Goal: Find specific page/section: Find specific page/section

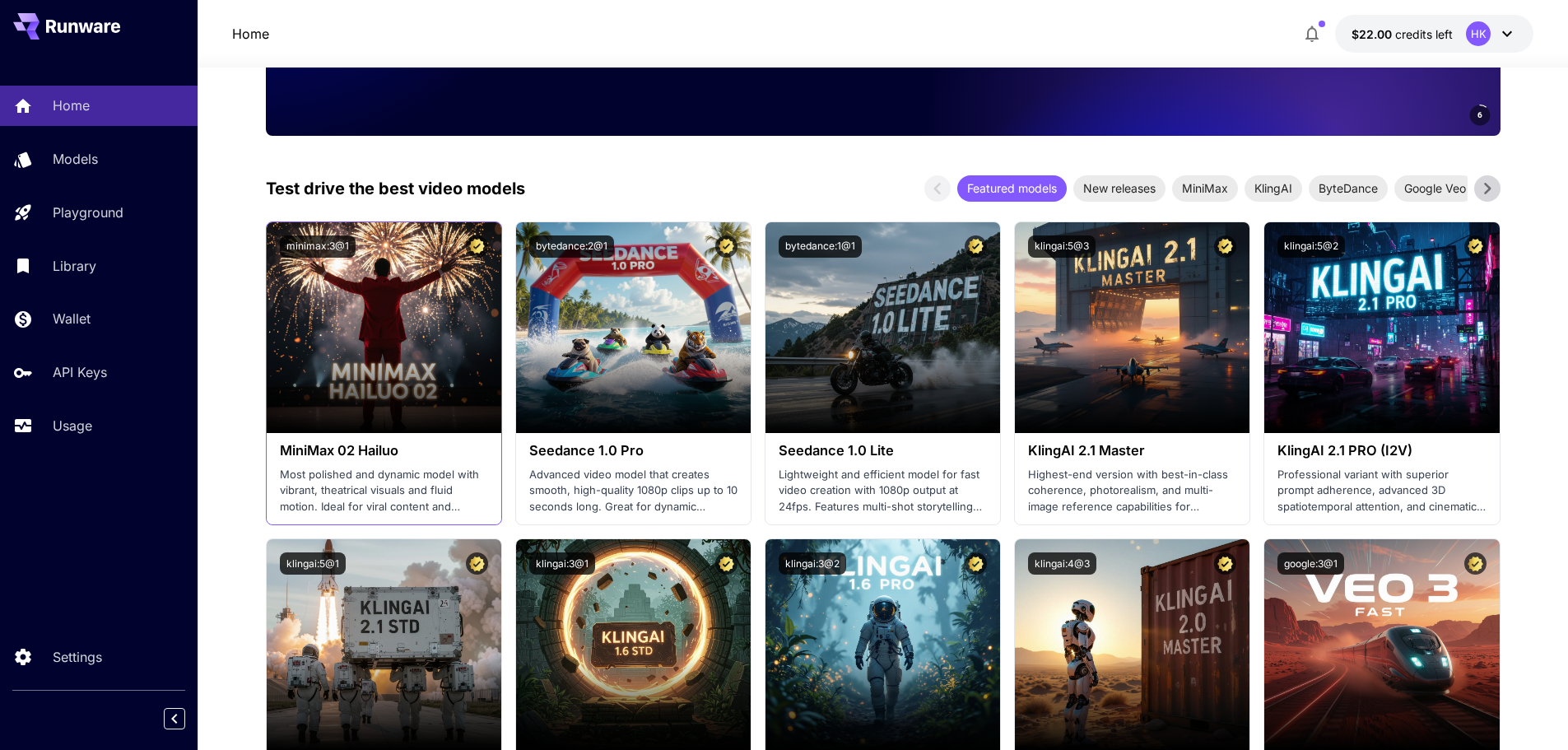
scroll to position [329, 0]
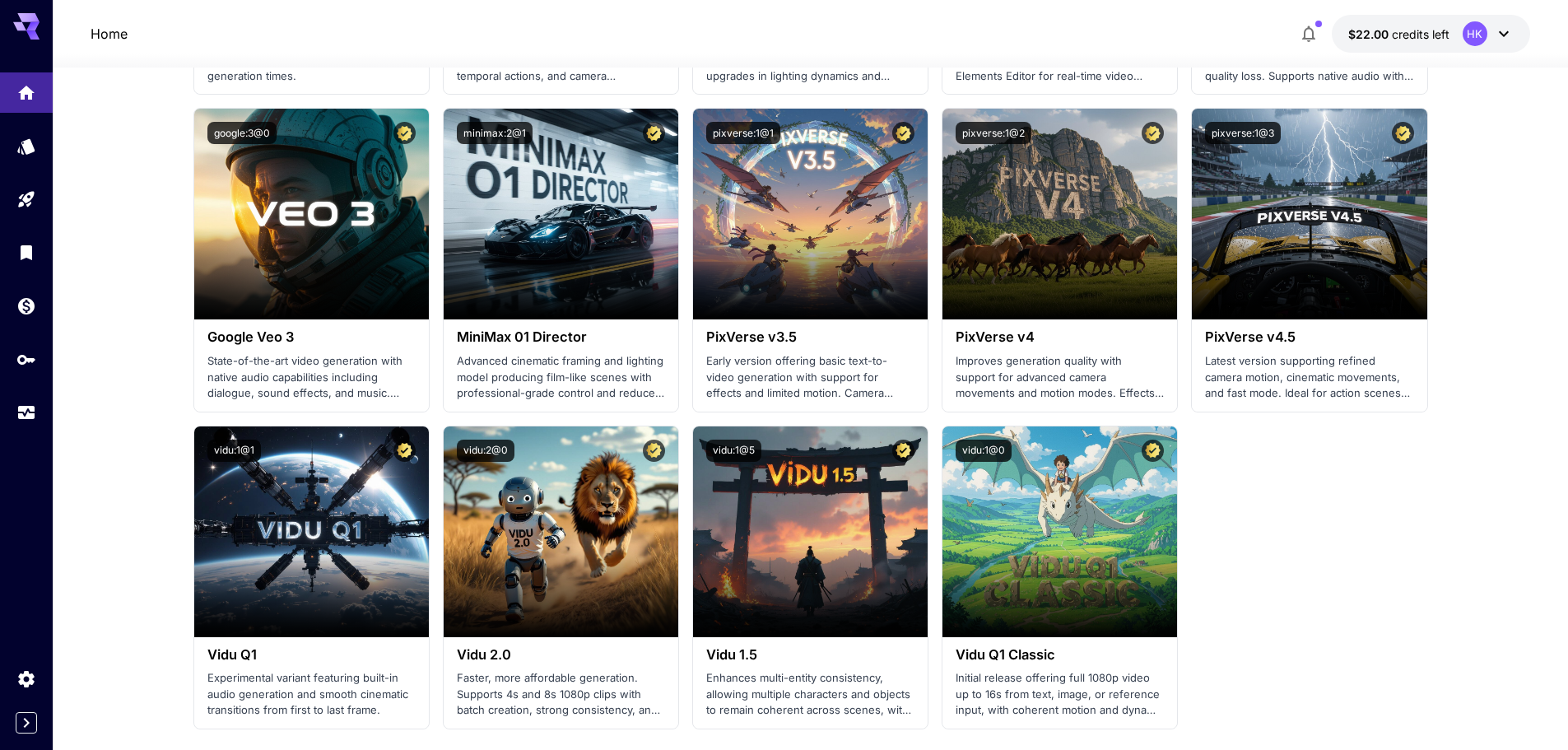
scroll to position [1071, 0]
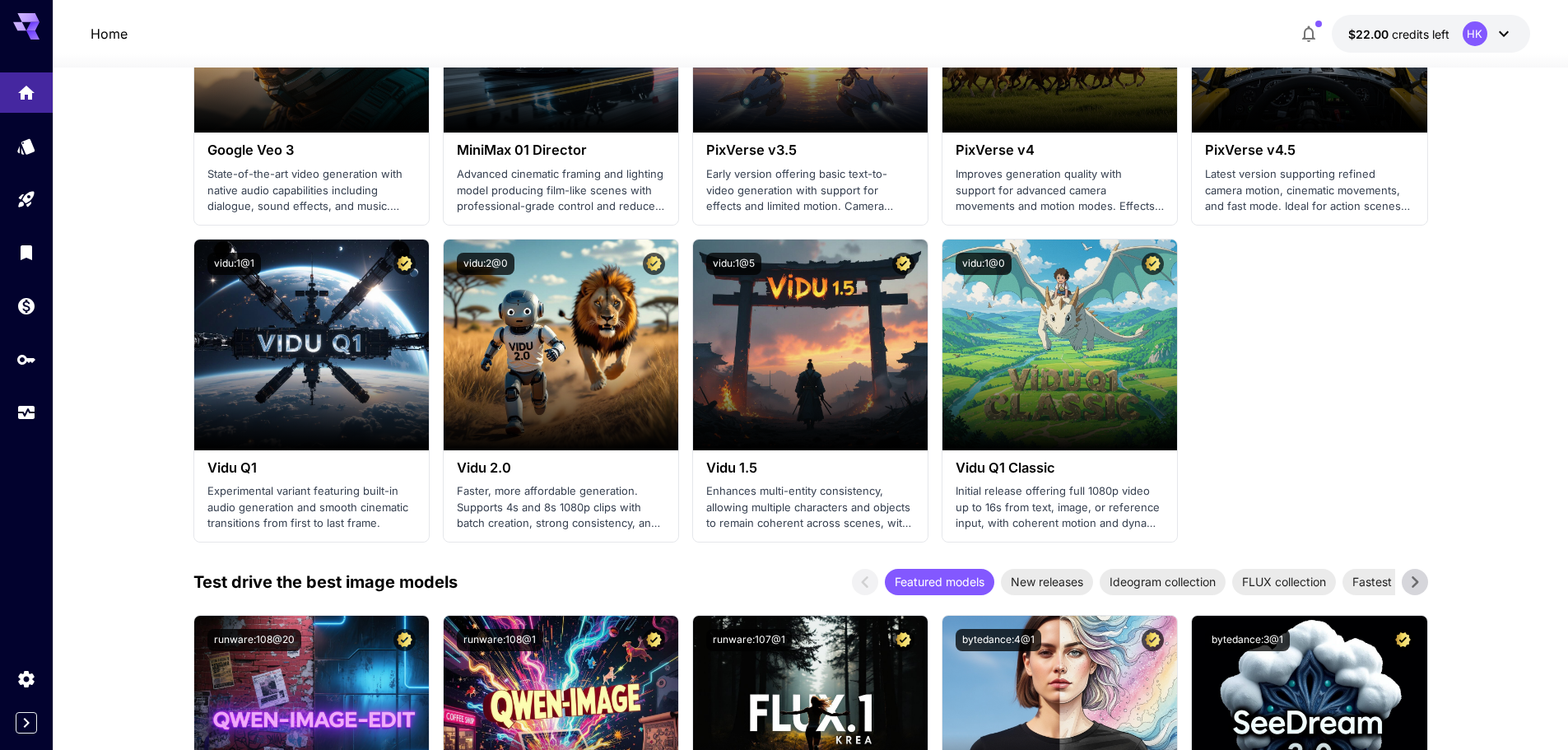
scroll to position [1235, 0]
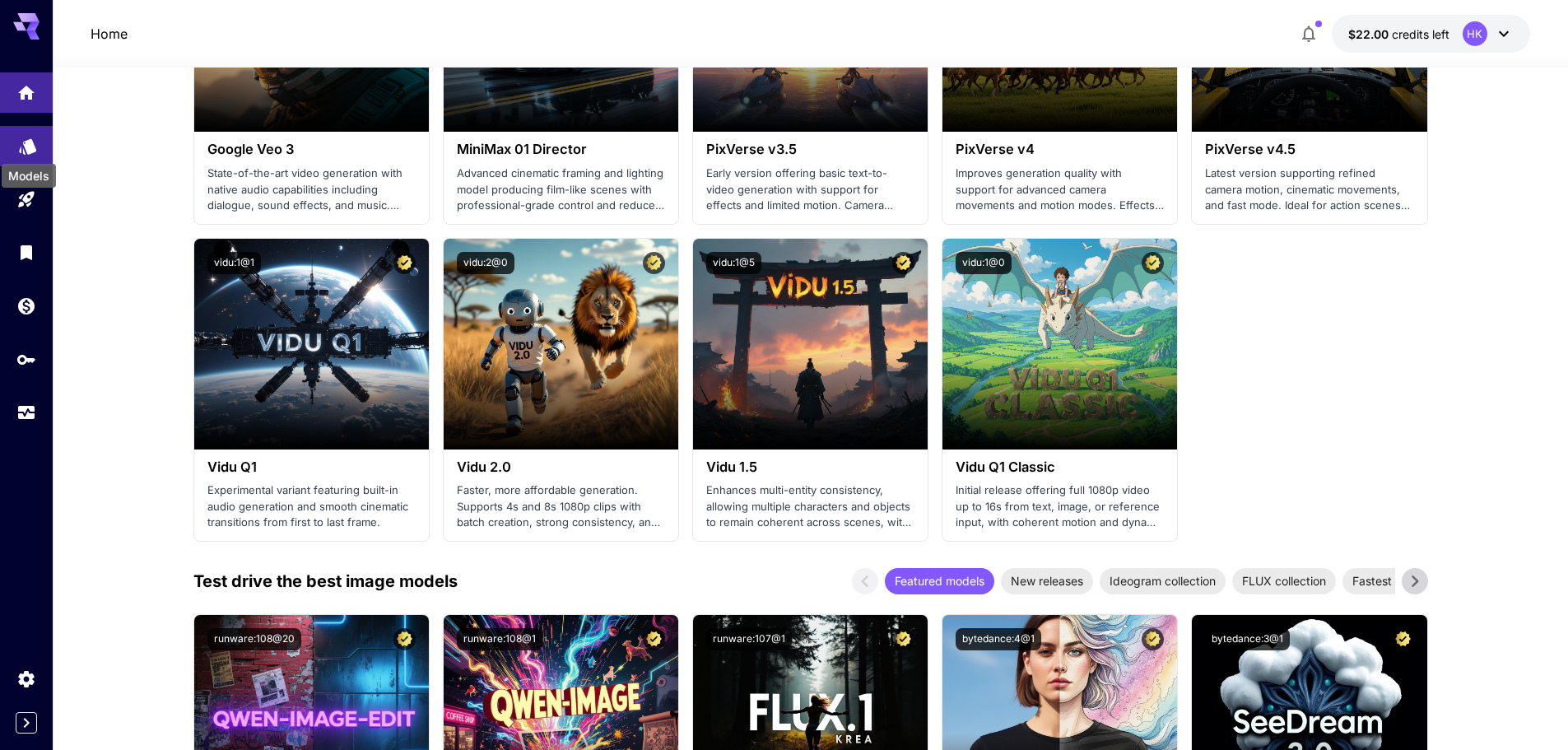
click at [23, 147] on icon "Models" at bounding box center [28, 141] width 18 height 16
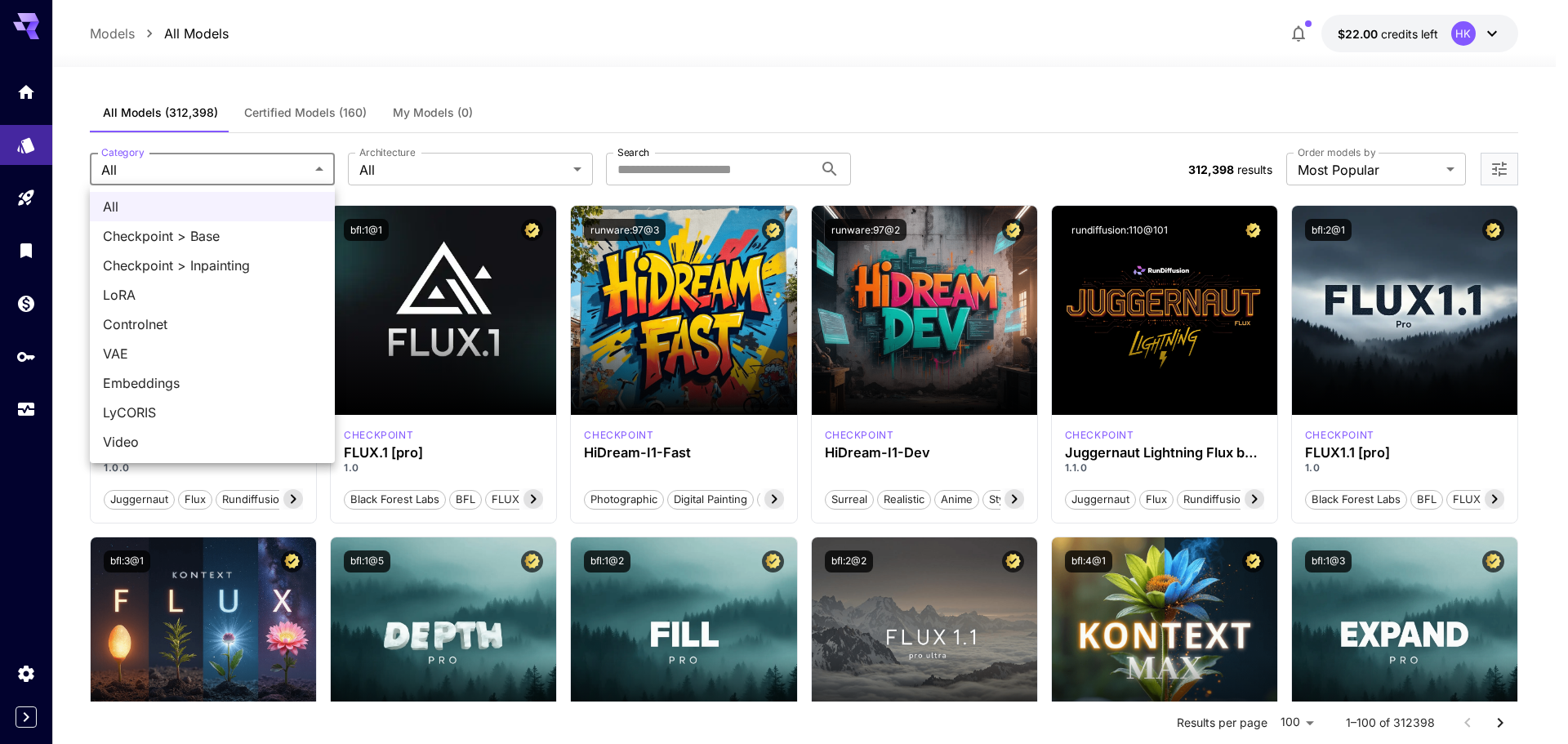
click at [427, 181] on div at bounding box center [784, 372] width 1568 height 744
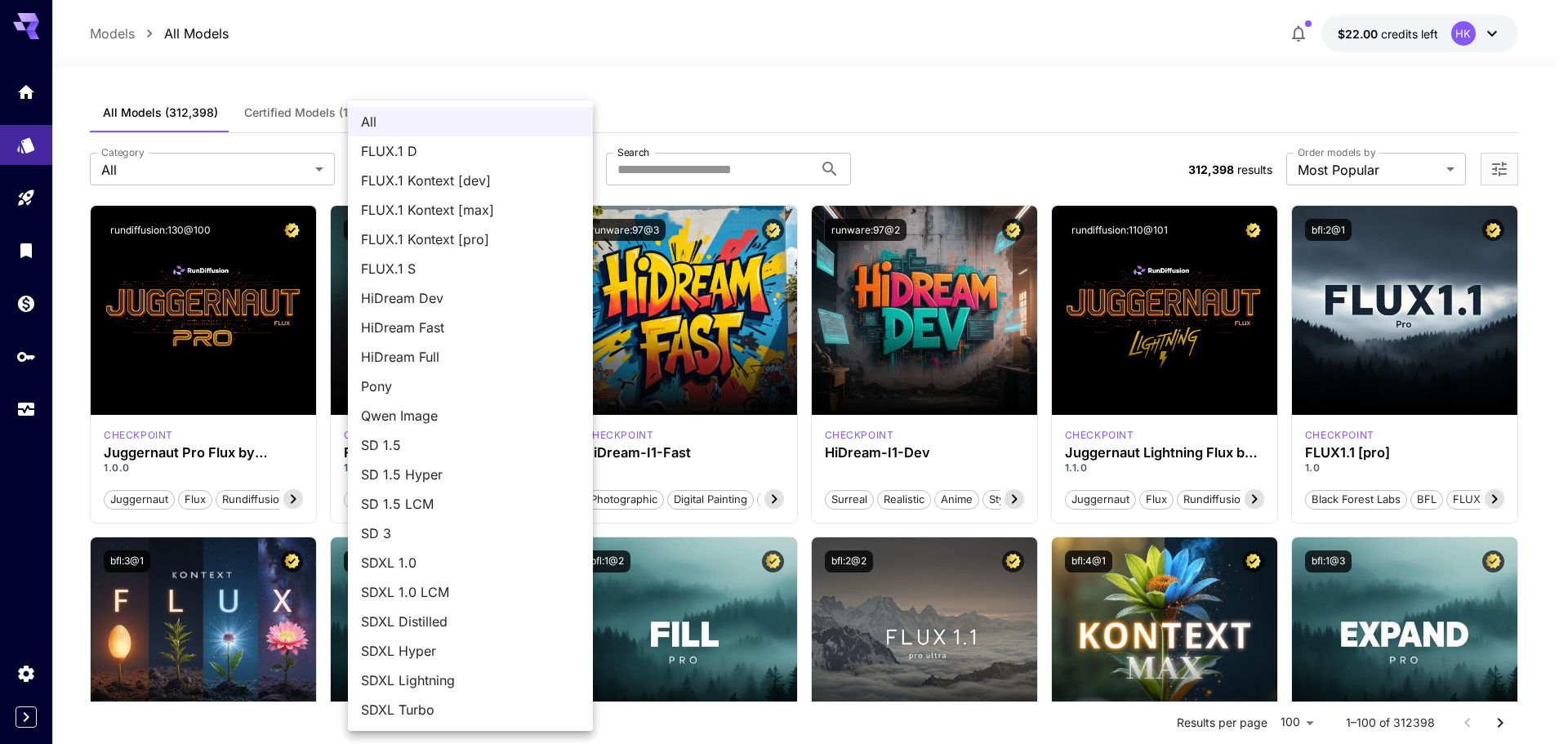
click at [842, 111] on div at bounding box center [784, 372] width 1568 height 744
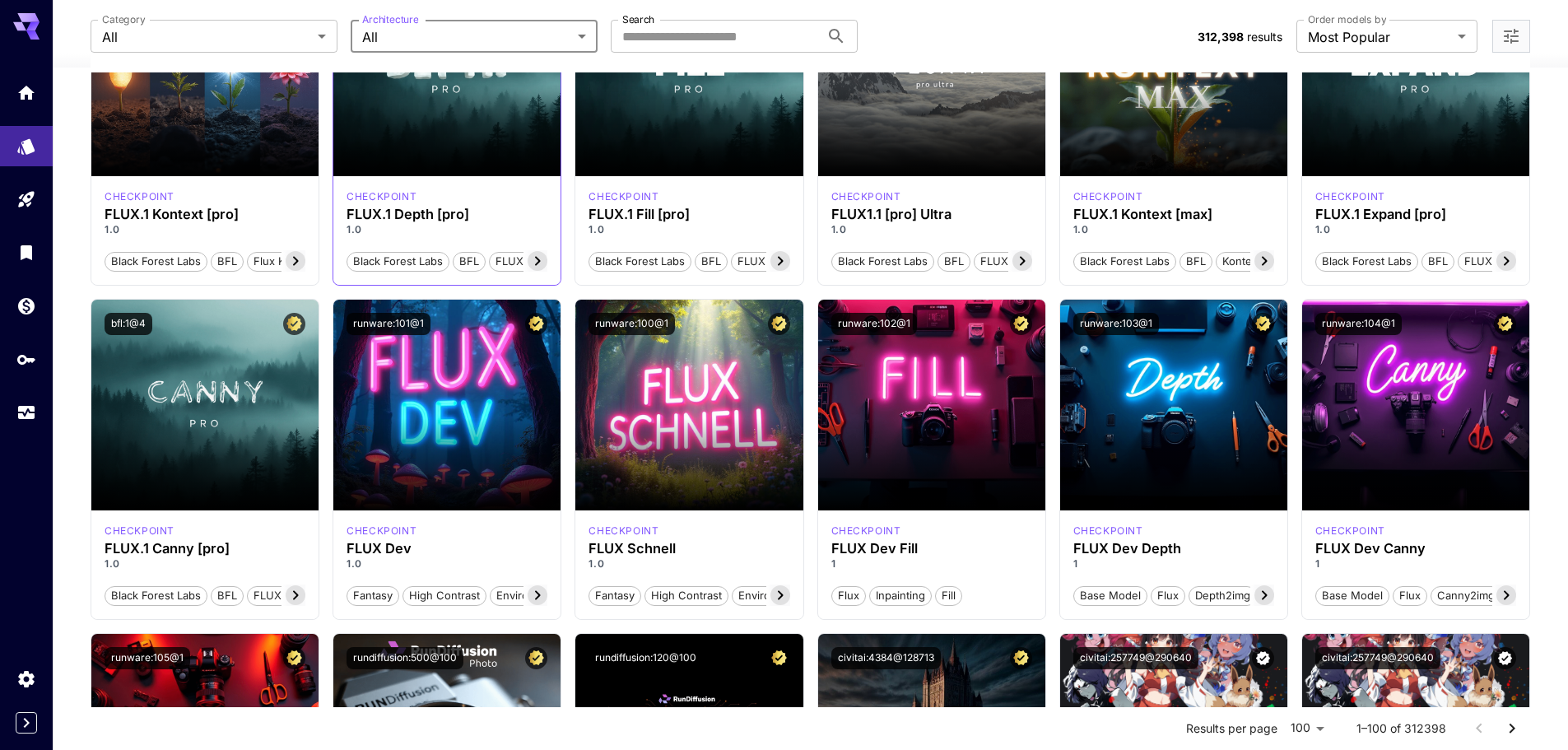
scroll to position [989, 0]
